Goal: Task Accomplishment & Management: Use online tool/utility

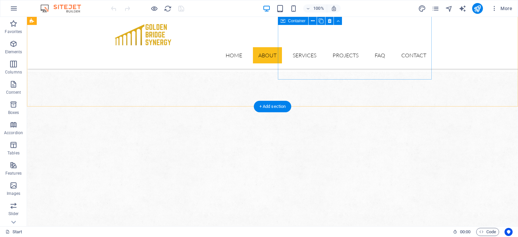
scroll to position [356, 0]
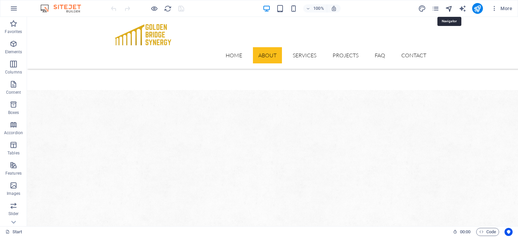
click at [448, 10] on icon "navigator" at bounding box center [449, 9] width 8 height 8
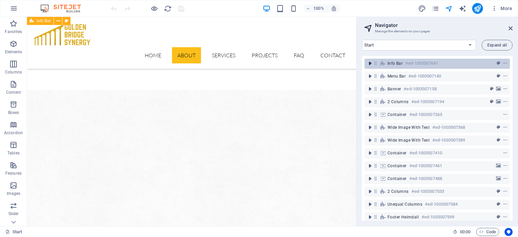
click at [370, 64] on icon "toggle-expand" at bounding box center [370, 63] width 7 height 7
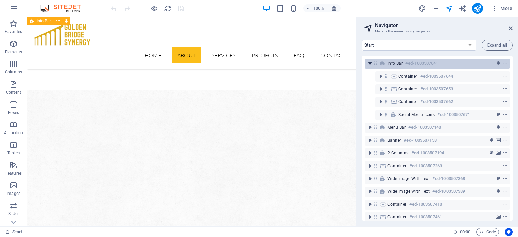
click at [370, 64] on icon "toggle-expand" at bounding box center [370, 63] width 7 height 7
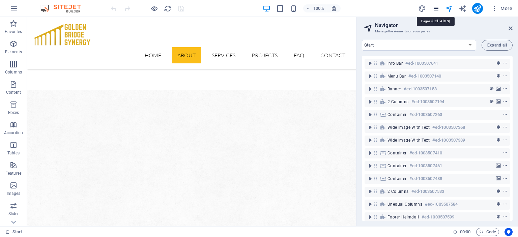
click at [437, 7] on icon "pages" at bounding box center [436, 9] width 8 height 8
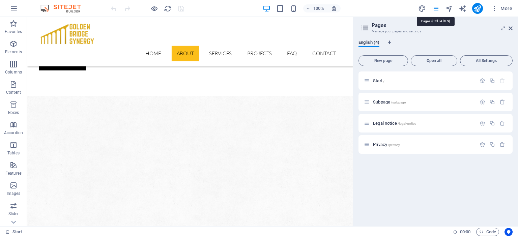
scroll to position [365, 0]
click at [420, 9] on icon "design" at bounding box center [422, 9] width 8 height 8
select select "px"
select select "300"
select select "px"
